Goal: Information Seeking & Learning: Learn about a topic

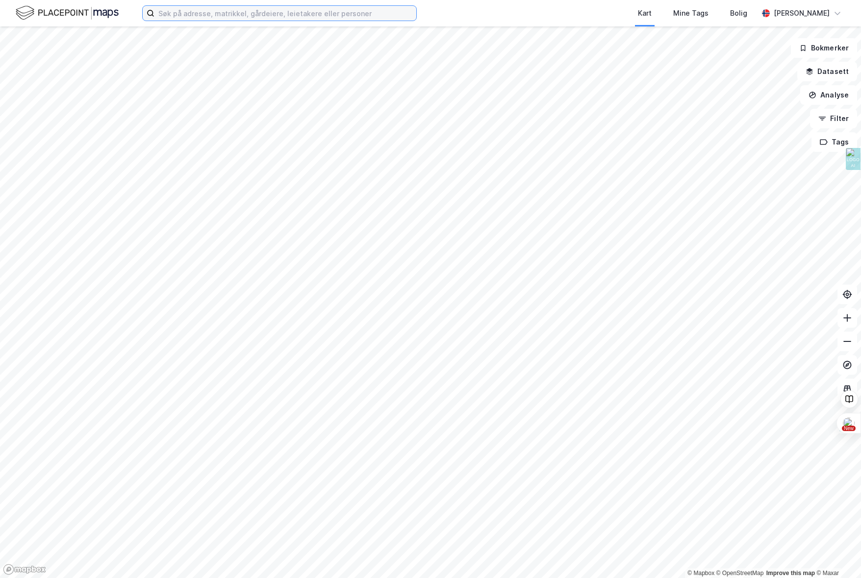
click at [201, 16] on input at bounding box center [285, 13] width 262 height 15
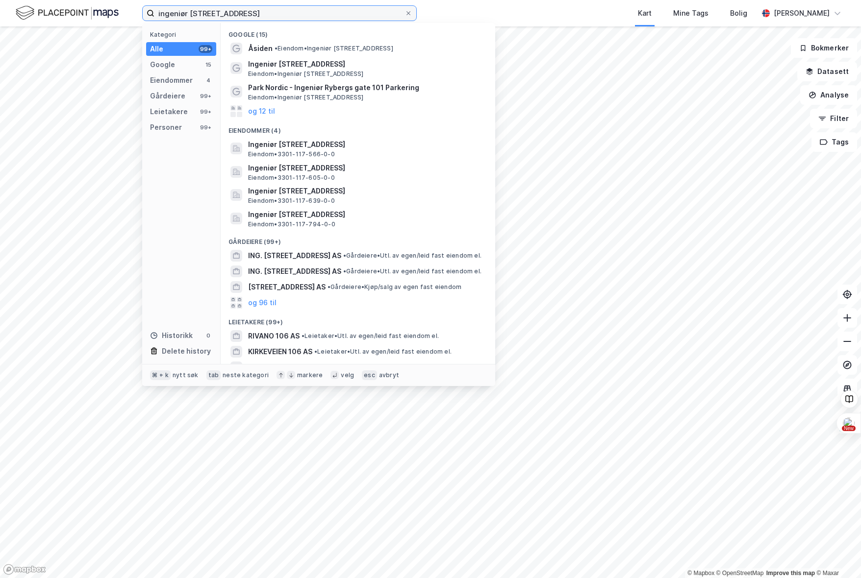
type input "ingeniør [STREET_ADDRESS]"
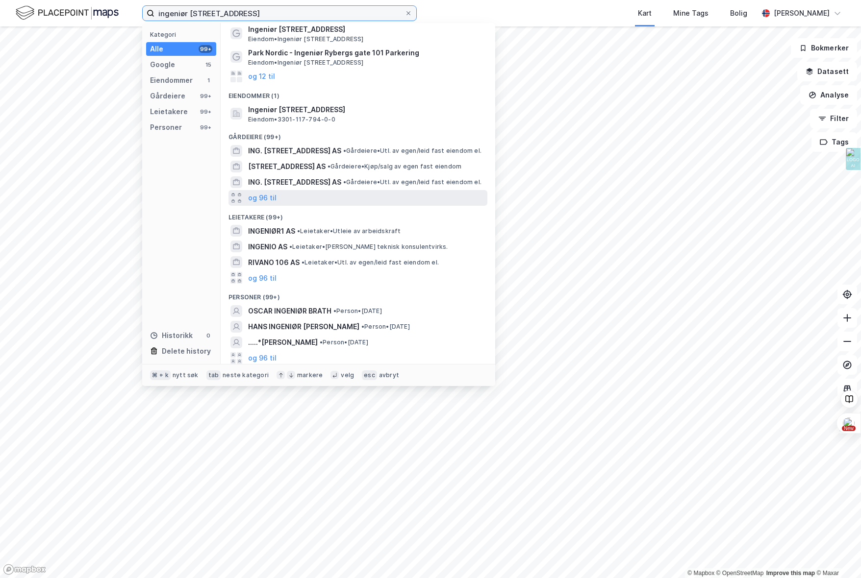
scroll to position [37, 0]
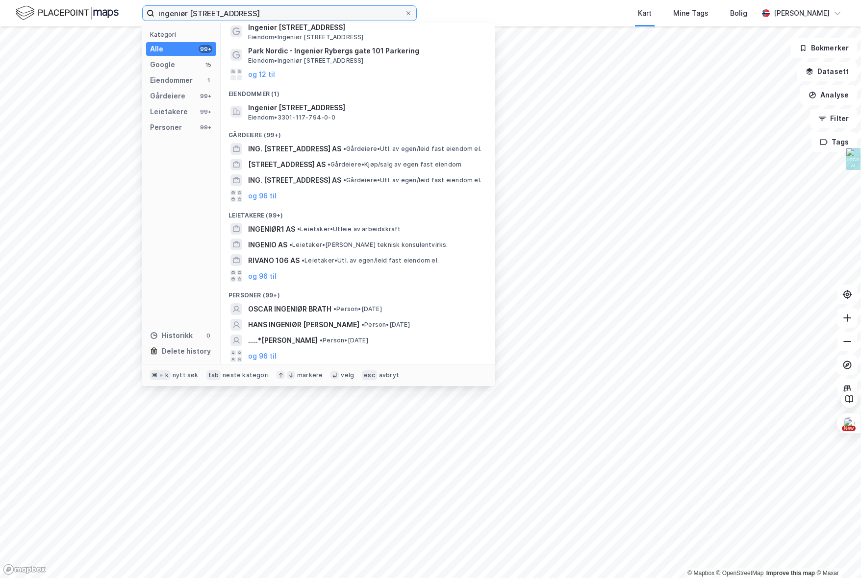
click at [264, 12] on input "ingeniør [STREET_ADDRESS]" at bounding box center [279, 13] width 250 height 15
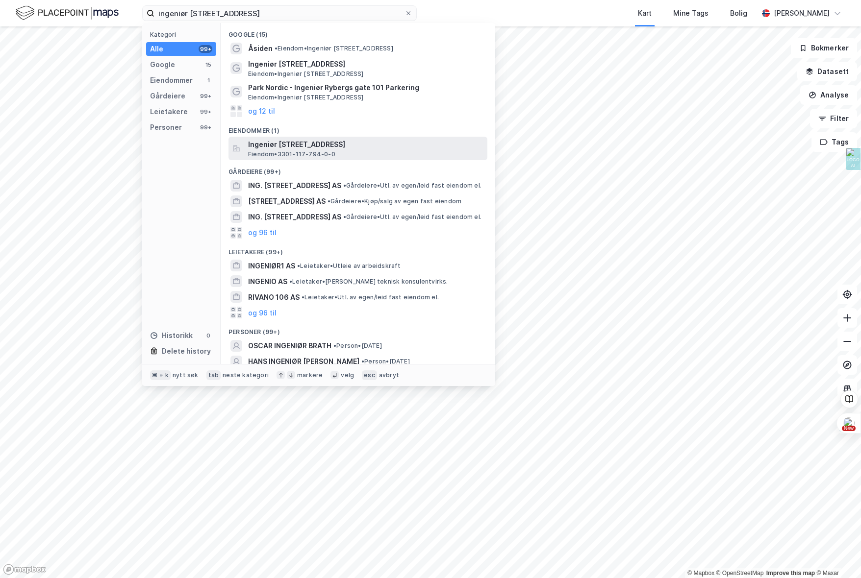
click at [323, 153] on span "Eiendom • 3301-117-794-0-0" at bounding box center [291, 154] width 87 height 8
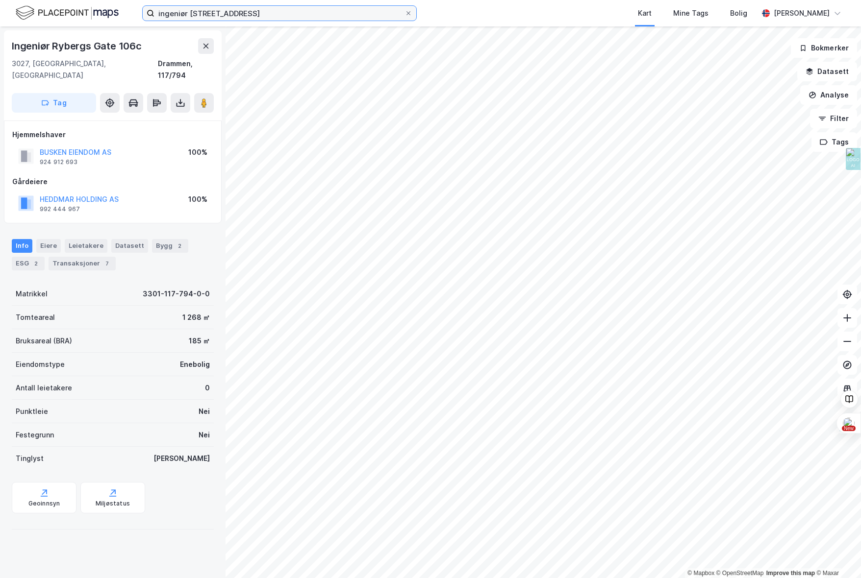
click at [298, 19] on input "ingeniør [STREET_ADDRESS]" at bounding box center [279, 13] width 250 height 15
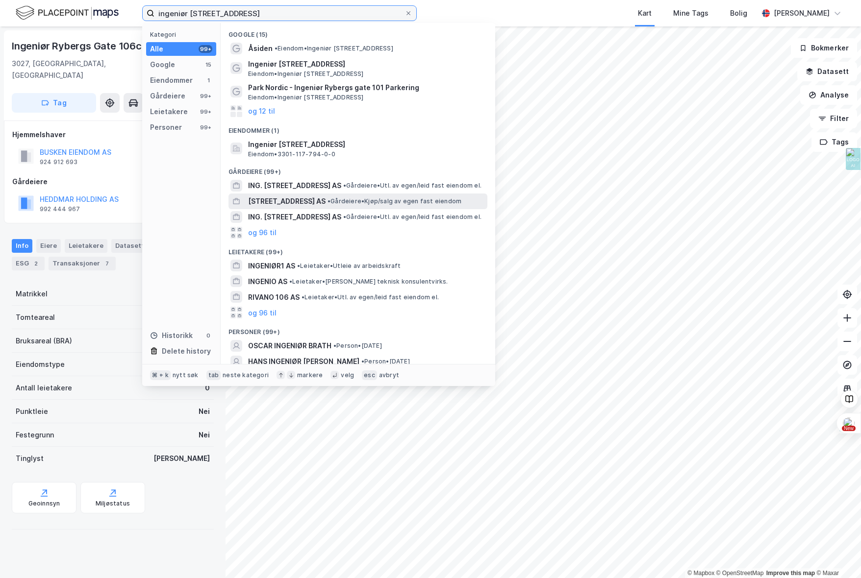
scroll to position [37, 0]
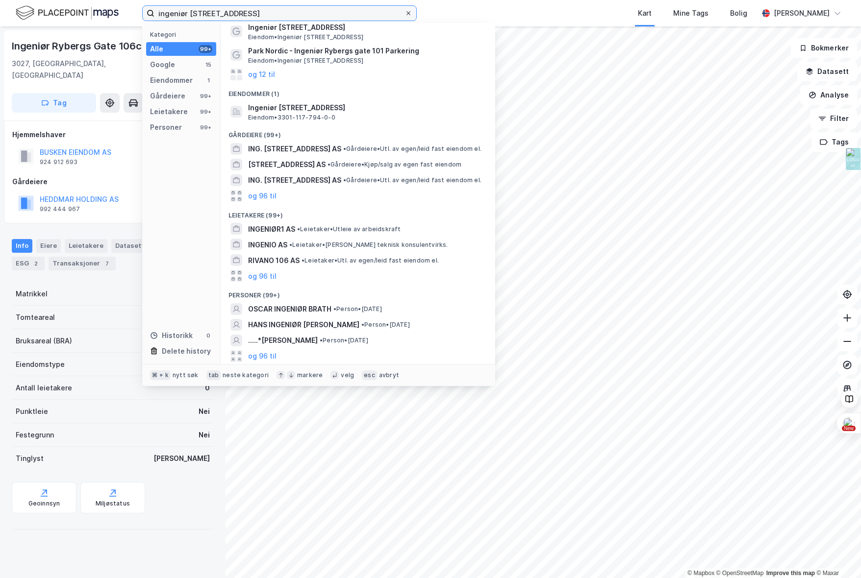
click at [404, 11] on span at bounding box center [408, 13] width 8 height 8
click at [404, 11] on input "ingeniør [STREET_ADDRESS]" at bounding box center [279, 13] width 250 height 15
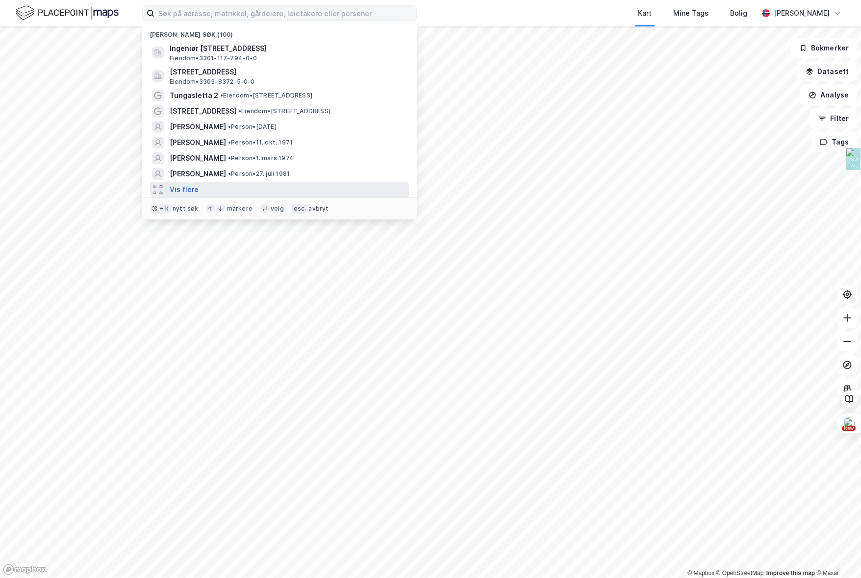
click at [171, 188] on button "Vis flere" at bounding box center [184, 190] width 29 height 12
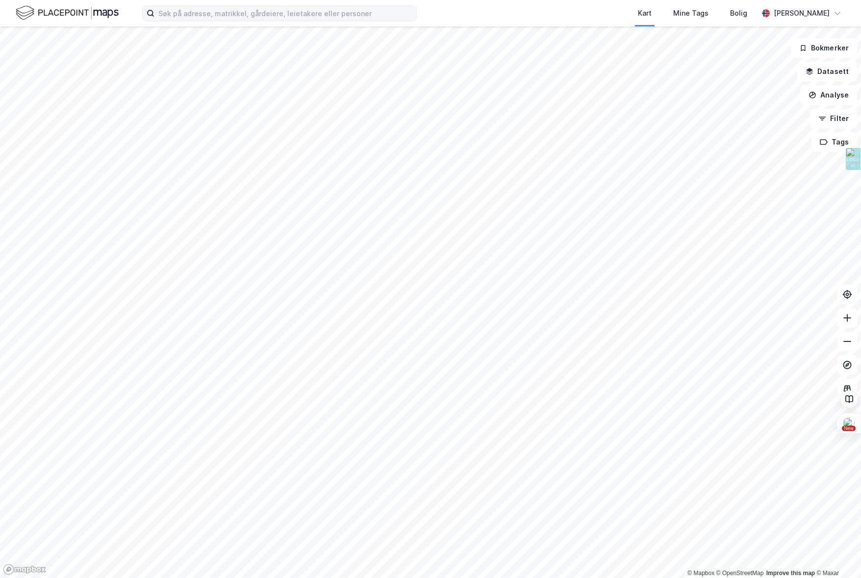
click at [513, 16] on div "Kart Mine Tags Bolig" at bounding box center [611, 13] width 294 height 26
click at [825, 11] on div "[PERSON_NAME]" at bounding box center [802, 13] width 56 height 12
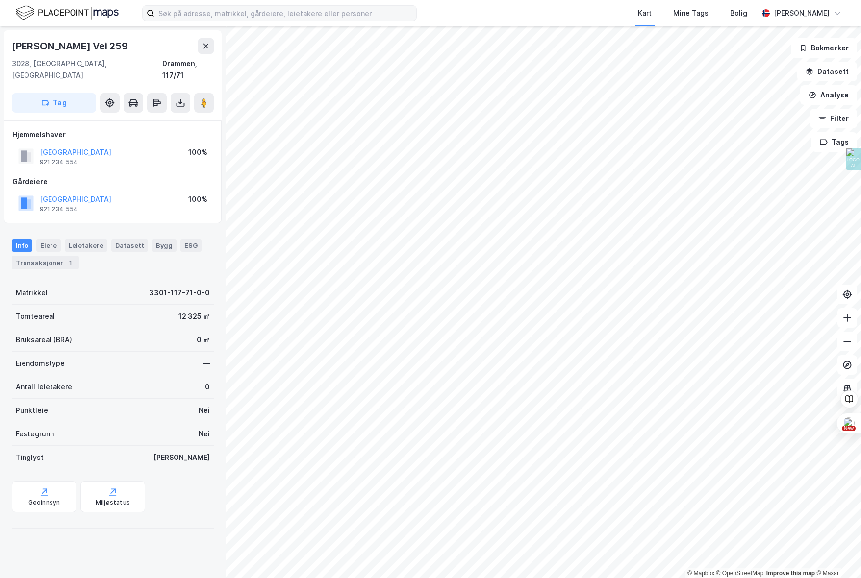
click at [50, 11] on img at bounding box center [67, 12] width 103 height 17
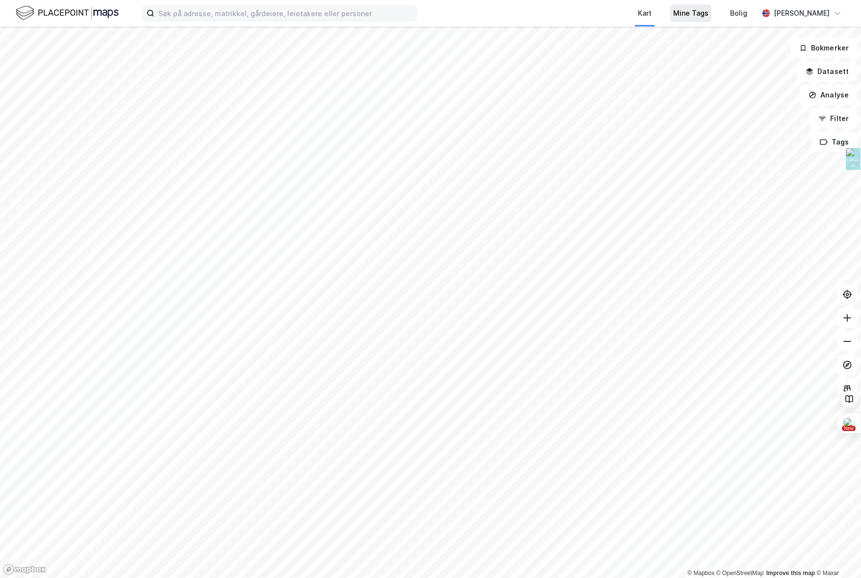
click at [673, 12] on div "Mine Tags" at bounding box center [690, 13] width 35 height 12
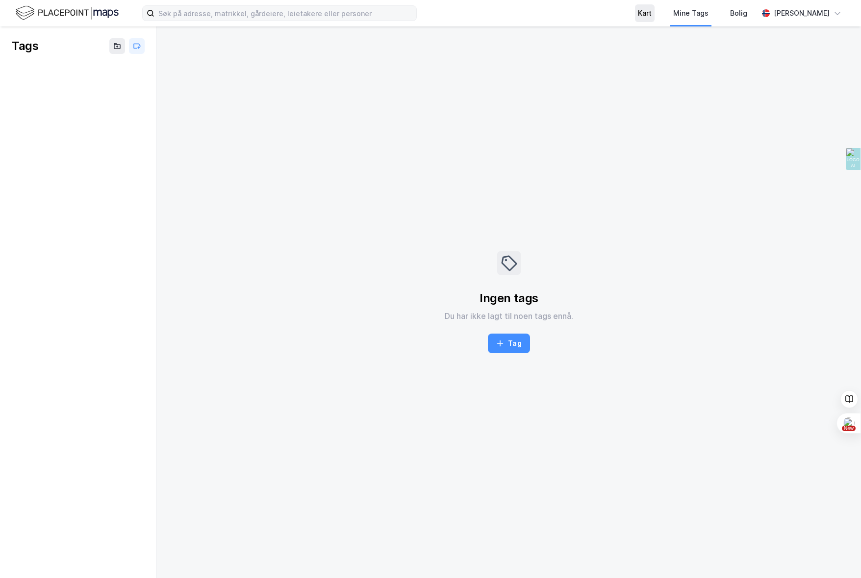
click at [638, 13] on div "Kart" at bounding box center [645, 13] width 14 height 12
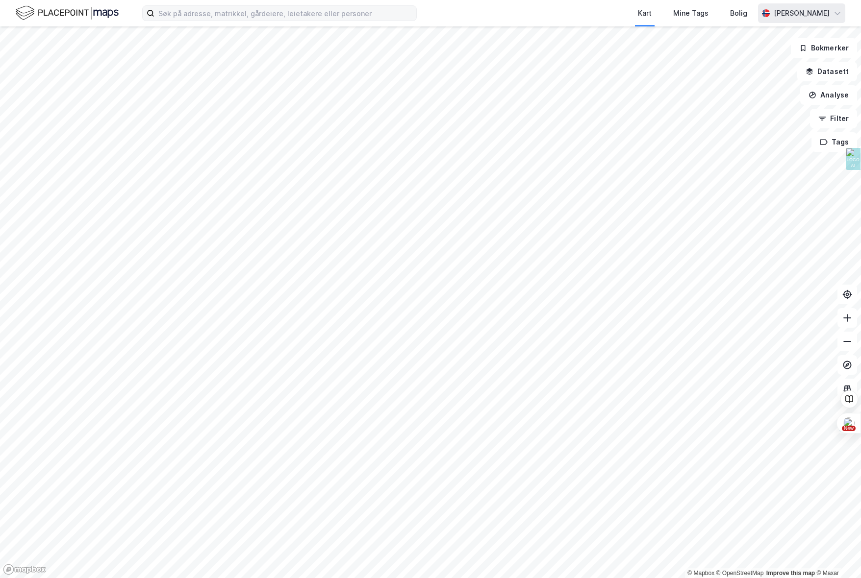
click at [839, 12] on icon at bounding box center [837, 13] width 6 height 3
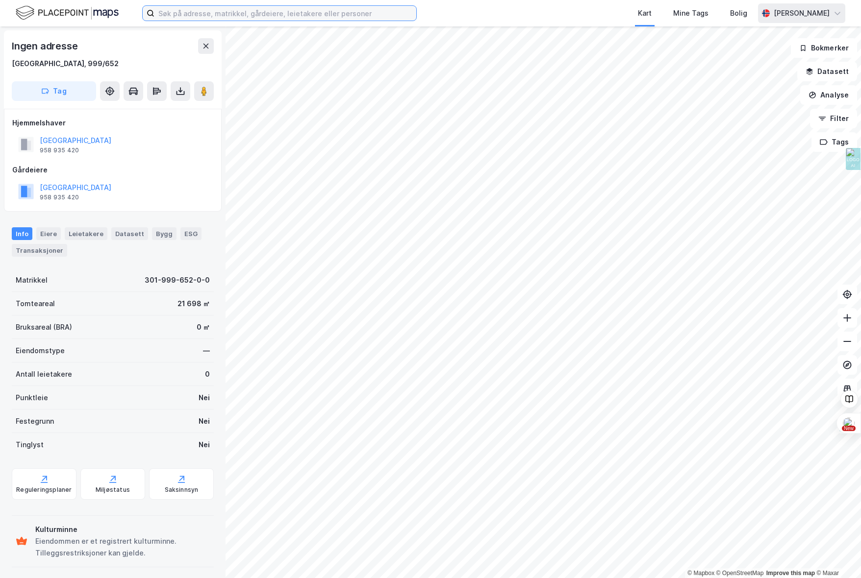
click at [177, 13] on input at bounding box center [285, 13] width 262 height 15
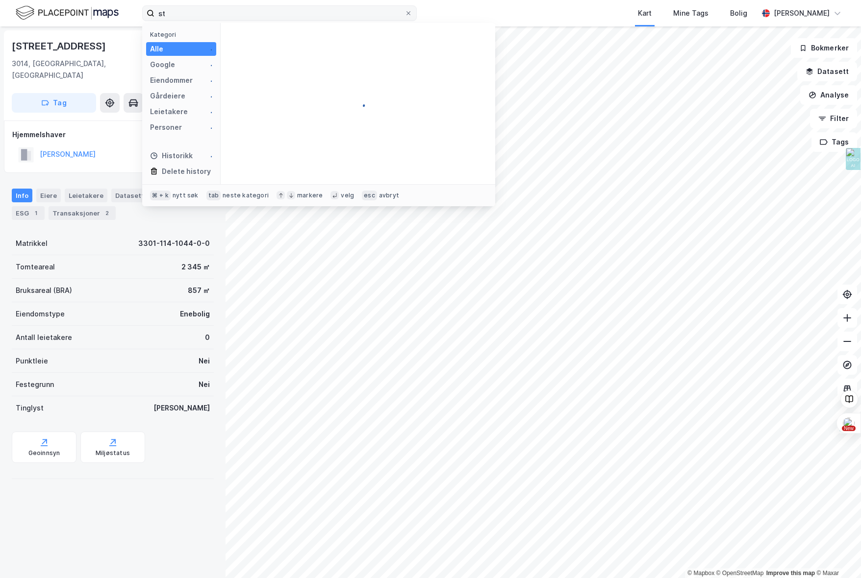
type input "s"
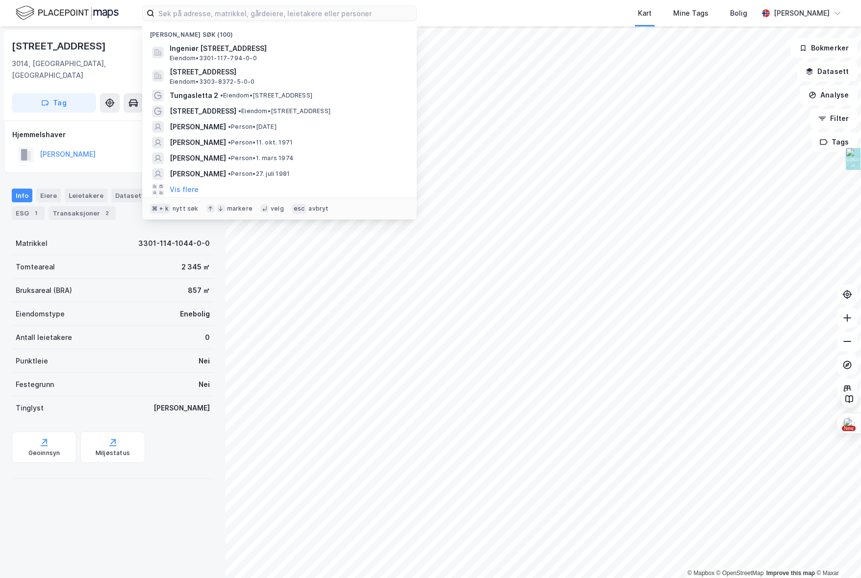
click at [134, 545] on div "Sommerfrydveien 26 3014, Drammen, Buskerud Drammen, 114/1044 Tag Hjemmelshaver …" at bounding box center [113, 302] width 226 height 552
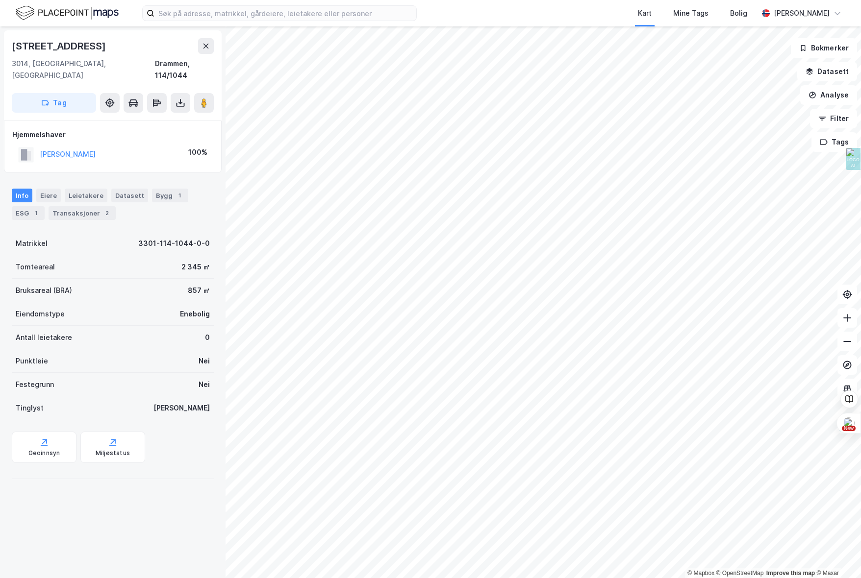
click at [45, 14] on img at bounding box center [67, 12] width 103 height 17
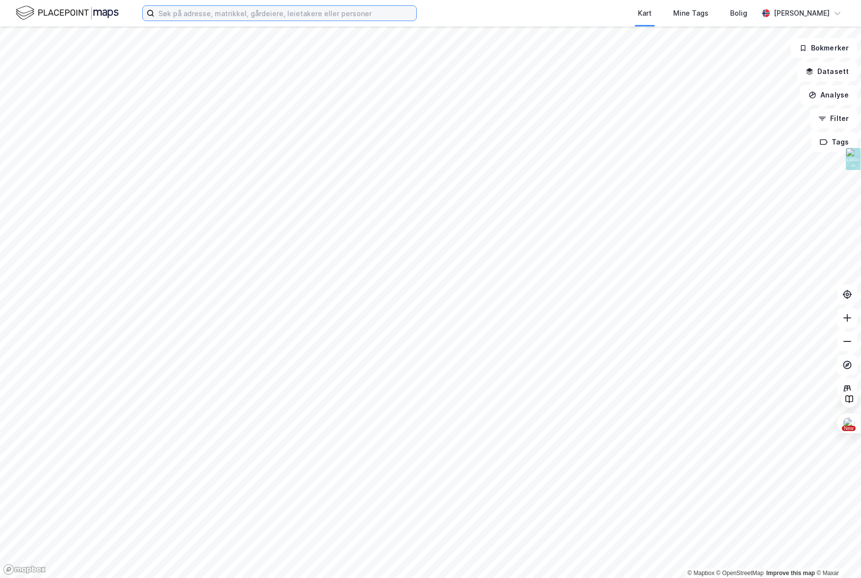
click at [184, 16] on input at bounding box center [285, 13] width 262 height 15
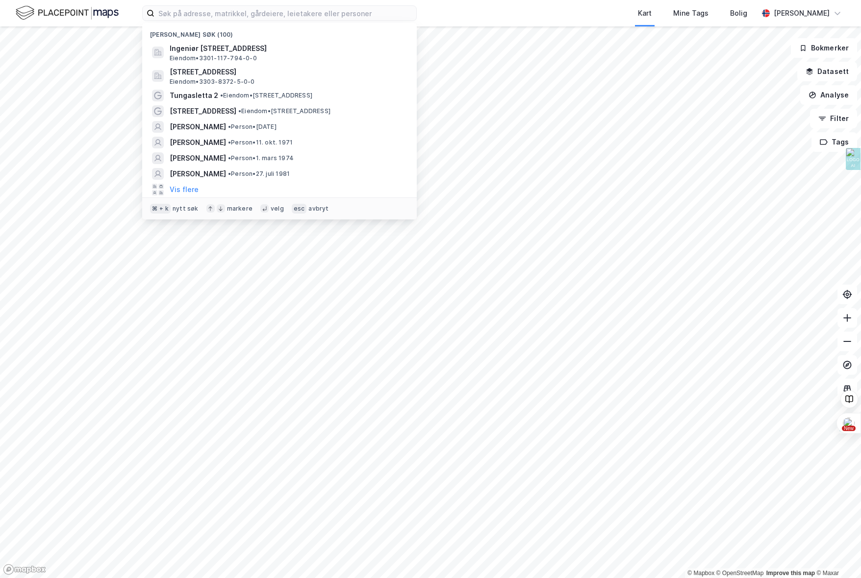
drag, startPoint x: 457, startPoint y: 15, endPoint x: 416, endPoint y: 3, distance: 42.4
click at [449, 11] on div "Nylige søk (100) Ingeniør Rybergs gate 106C, 3027, DRAMMEN, DRAMMEN Eiendom • 3…" at bounding box center [430, 13] width 861 height 26
